Goal: Navigation & Orientation: Find specific page/section

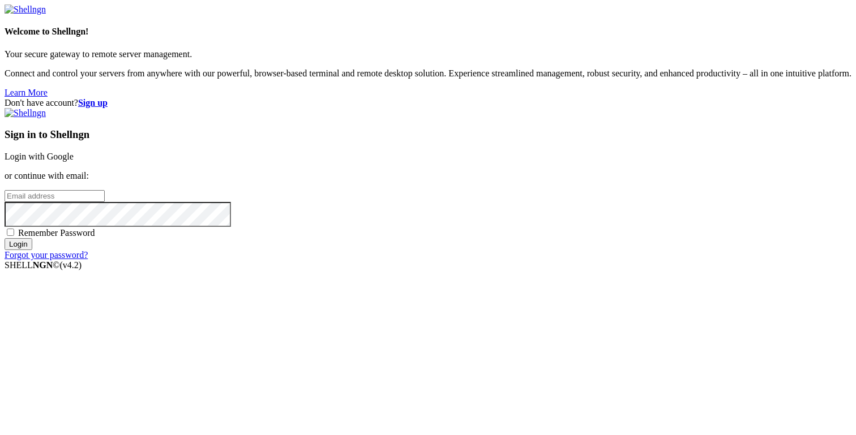
type input "[PERSON_NAME][EMAIL_ADDRESS][DOMAIN_NAME]"
click at [32, 250] on input "Login" at bounding box center [19, 244] width 28 height 12
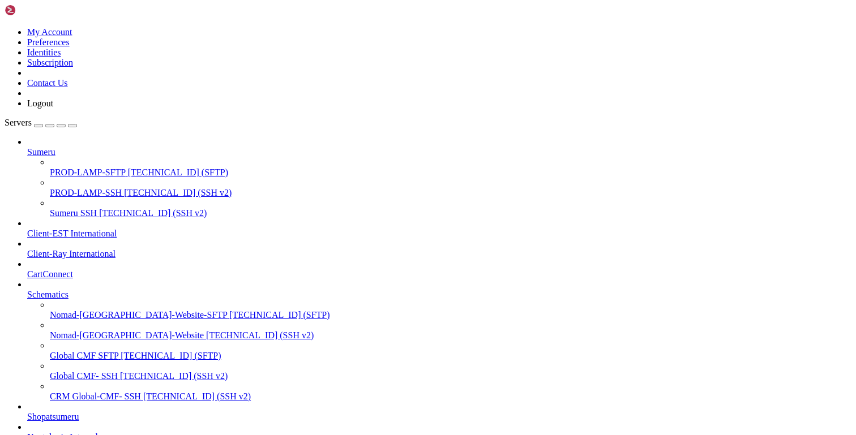
scroll to position [84, 0]
click at [54, 412] on span "Shopatsumeru" at bounding box center [53, 417] width 52 height 10
click at [76, 208] on span "Sumeru SSH" at bounding box center [73, 213] width 47 height 10
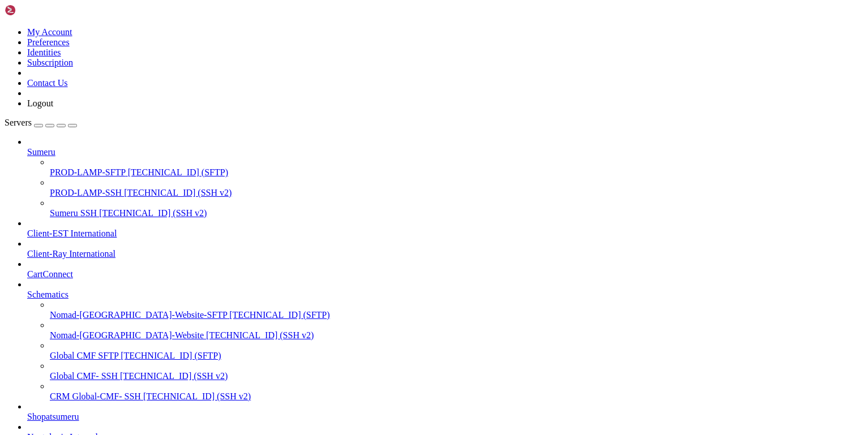
click at [76, 208] on span "Sumeru SSH" at bounding box center [73, 213] width 47 height 10
click at [83, 188] on span "PROD-LAMP-SSH" at bounding box center [86, 193] width 72 height 10
